Goal: Check status: Check status

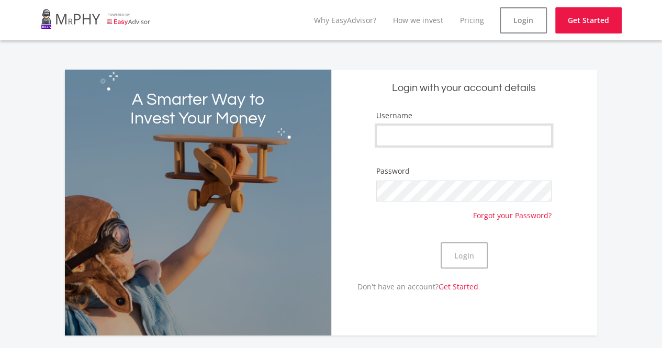
click at [432, 136] on input "Username" at bounding box center [463, 135] width 175 height 21
type input "storme.pillay"
click at [441, 242] on button "Login" at bounding box center [464, 255] width 47 height 26
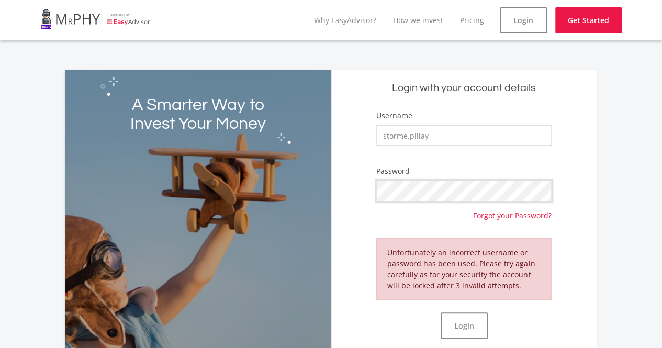
click at [320, 183] on div "A Smarter Way to Invest Your Money Login with your account details Username sto…" at bounding box center [331, 220] width 532 height 301
click at [441, 312] on button "Login" at bounding box center [464, 325] width 47 height 26
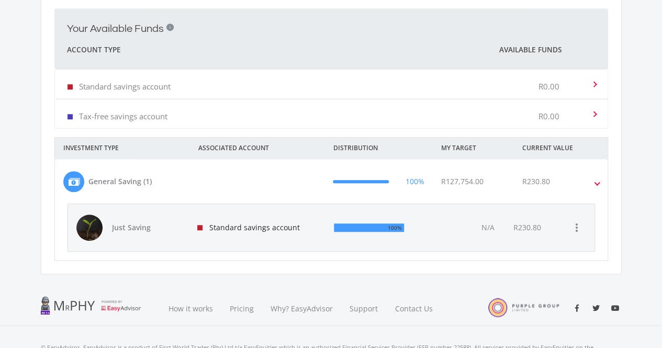
scroll to position [300, 0]
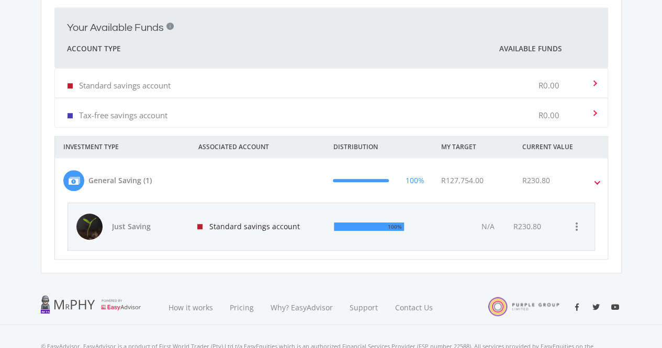
click at [406, 230] on div "100%" at bounding box center [378, 226] width 105 height 47
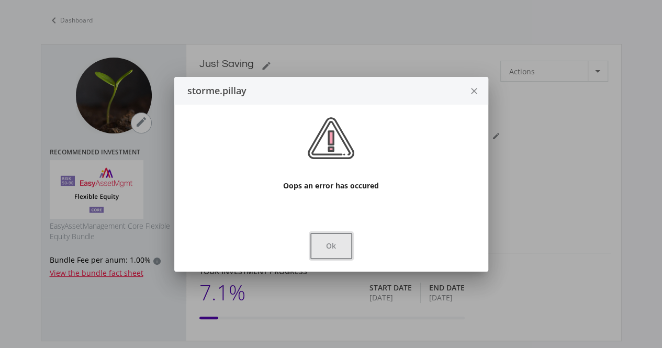
click at [351, 244] on button "Ok" at bounding box center [331, 246] width 42 height 26
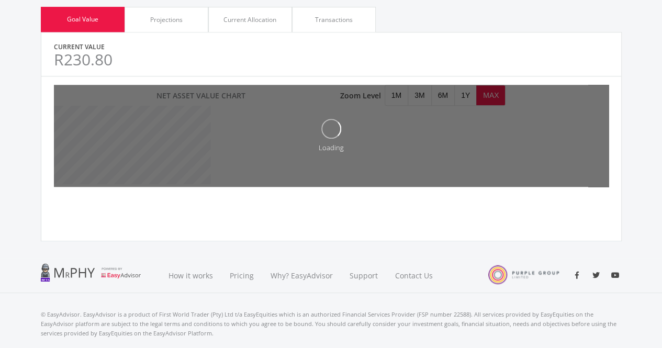
scroll to position [478, 0]
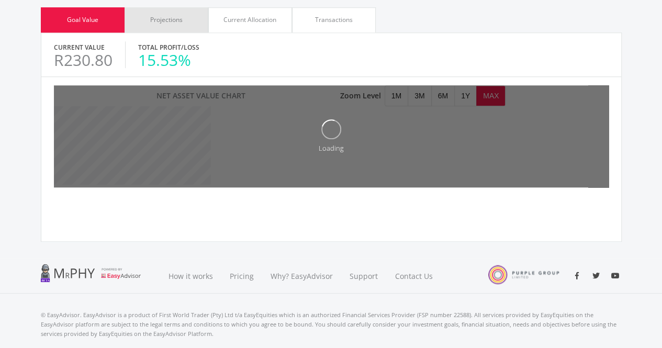
click at [186, 28] on div "Projections" at bounding box center [167, 19] width 84 height 25
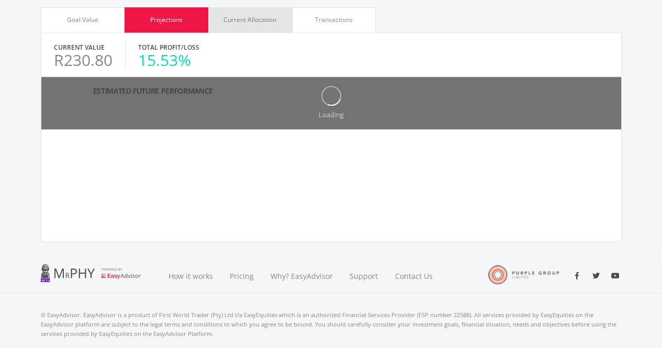
click at [237, 20] on div "Current Allocation" at bounding box center [249, 19] width 53 height 9
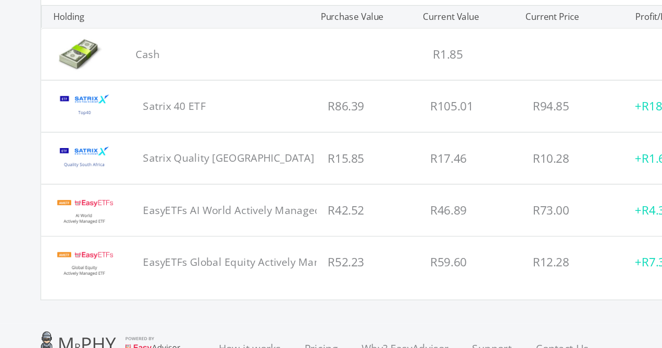
scroll to position [666, 0]
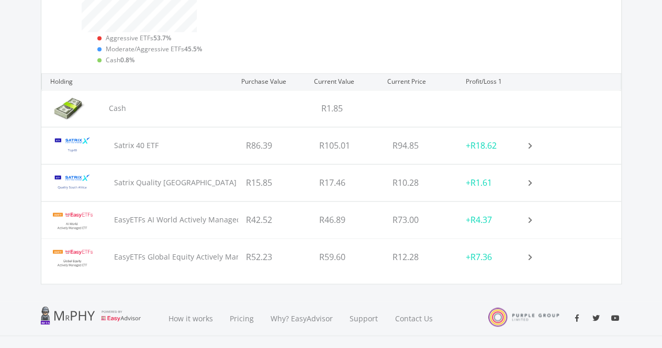
click at [362, 254] on div "R59.60" at bounding box center [347, 257] width 73 height 37
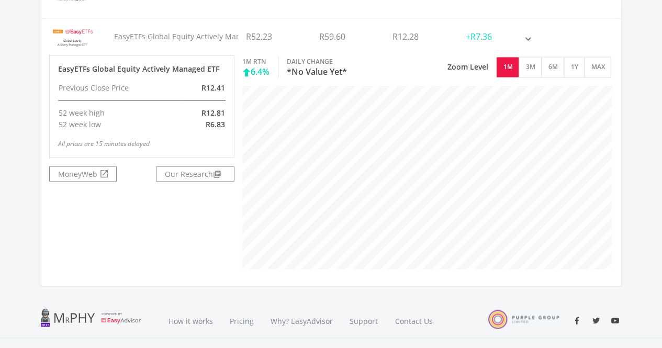
scroll to position [214, 371]
click at [605, 65] on button "MAX" at bounding box center [597, 67] width 27 height 21
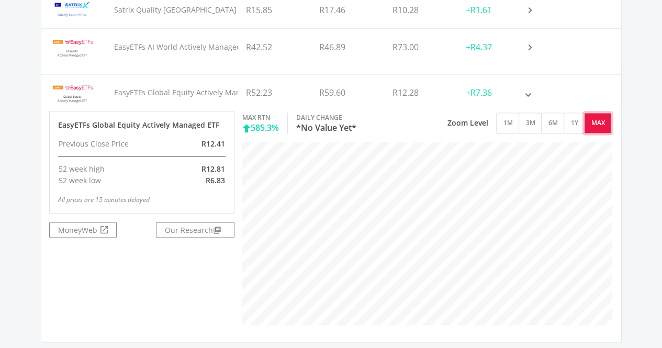
scroll to position [839, 0]
click at [529, 44] on span at bounding box center [528, 46] width 12 height 4
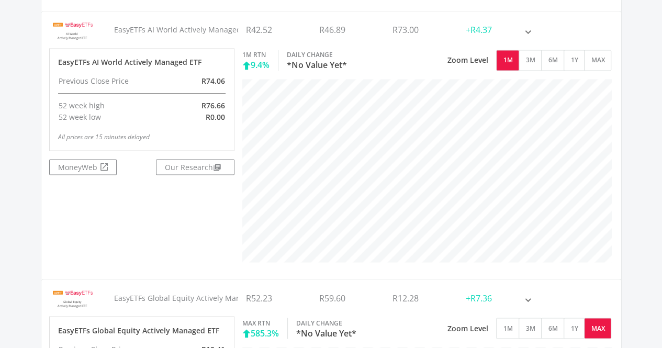
scroll to position [838, 0]
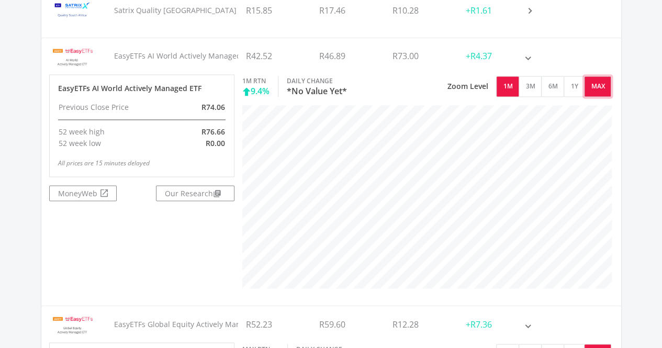
click at [589, 87] on button "MAX" at bounding box center [597, 86] width 27 height 21
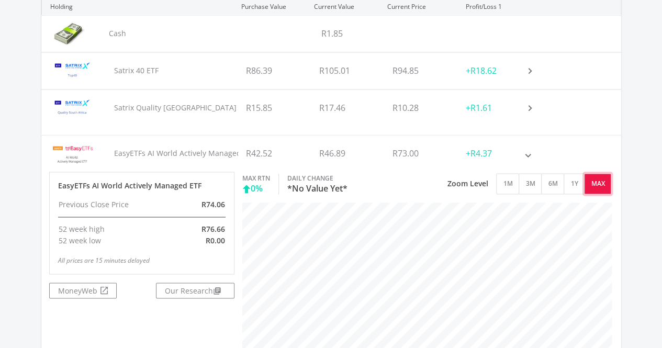
scroll to position [740, 0]
click at [529, 66] on div "+R18.62" at bounding box center [494, 71] width 73 height 37
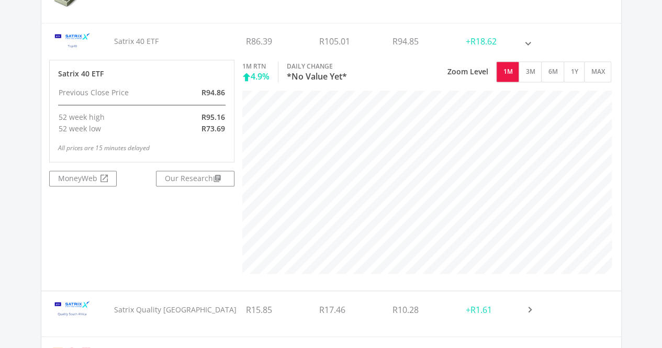
scroll to position [214, 371]
click at [554, 73] on button "6M" at bounding box center [552, 71] width 23 height 21
click at [576, 70] on button "1Y" at bounding box center [574, 71] width 21 height 21
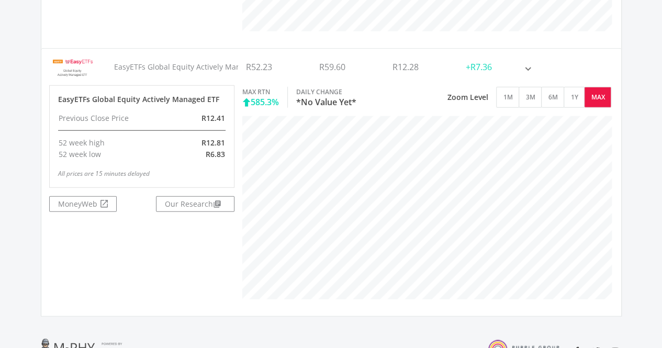
scroll to position [1328, 0]
